Goal: Find specific page/section: Find specific page/section

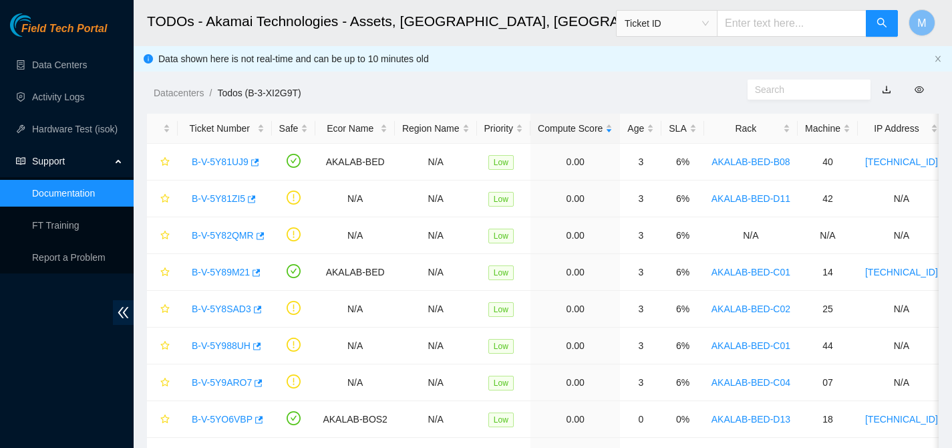
scroll to position [14, 0]
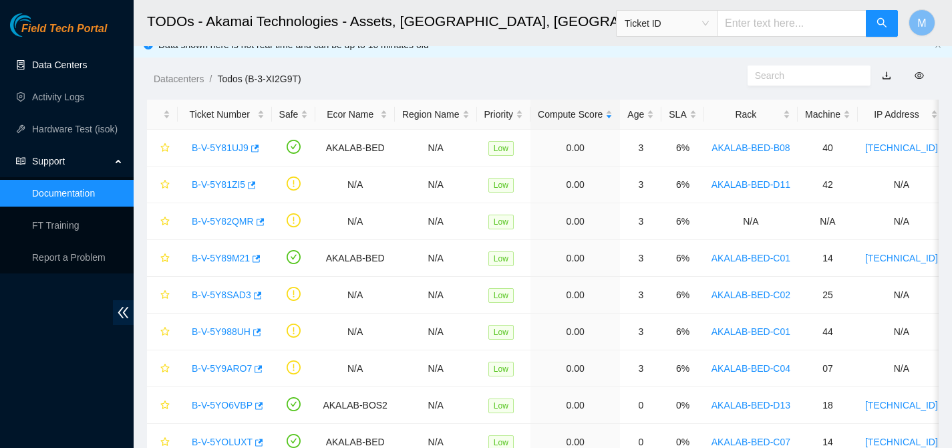
click at [69, 66] on link "Data Centers" at bounding box center [59, 64] width 55 height 11
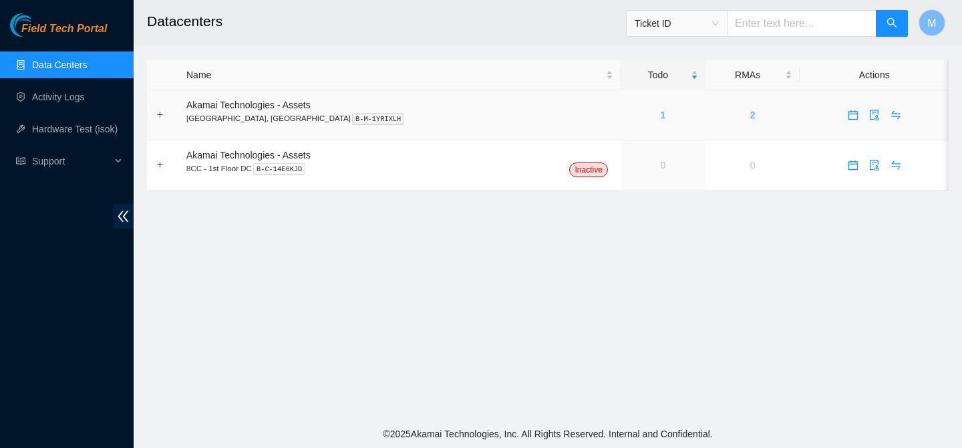
click at [723, 116] on td "2" at bounding box center [752, 115] width 95 height 50
